Goal: Task Accomplishment & Management: Manage account settings

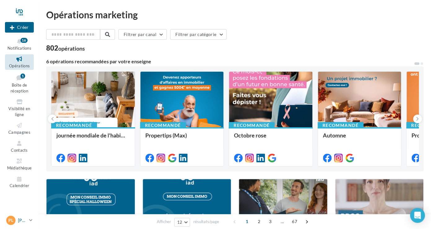
click at [27, 220] on link "[PERSON_NAME] LEGAY [EMAIL_ADDRESS][PERSON_NAME][DOMAIN_NAME]" at bounding box center [19, 220] width 29 height 12
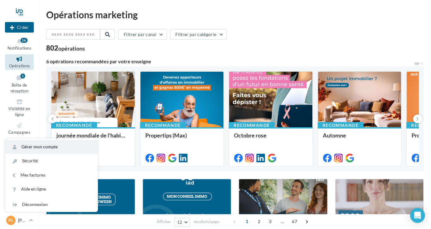
click at [38, 149] on link "Gérer mon compte" at bounding box center [51, 147] width 92 height 14
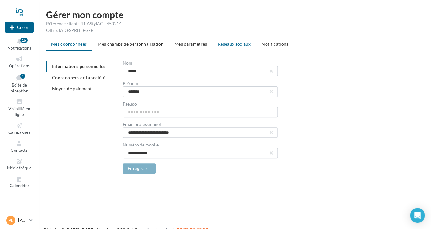
click at [222, 43] on span "Réseaux sociaux" at bounding box center [234, 43] width 33 height 5
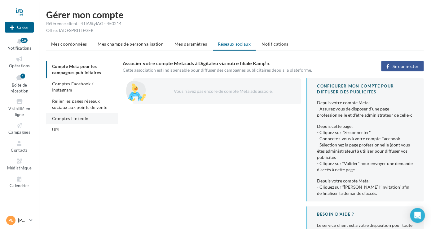
click at [92, 118] on li "Comptes LinkedIn" at bounding box center [82, 118] width 72 height 11
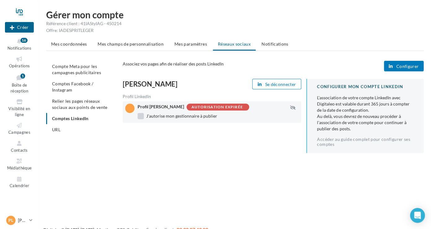
click at [142, 117] on label "J'autorise mon gestionnaire à publier" at bounding box center [178, 116] width 80 height 6
click at [402, 67] on span "Configurer" at bounding box center [407, 66] width 23 height 5
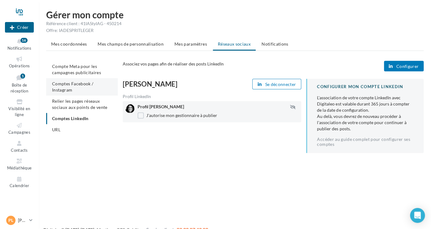
click at [70, 86] on span "Comptes Facebook / Instagram" at bounding box center [72, 86] width 41 height 11
